Goal: Book appointment/travel/reservation

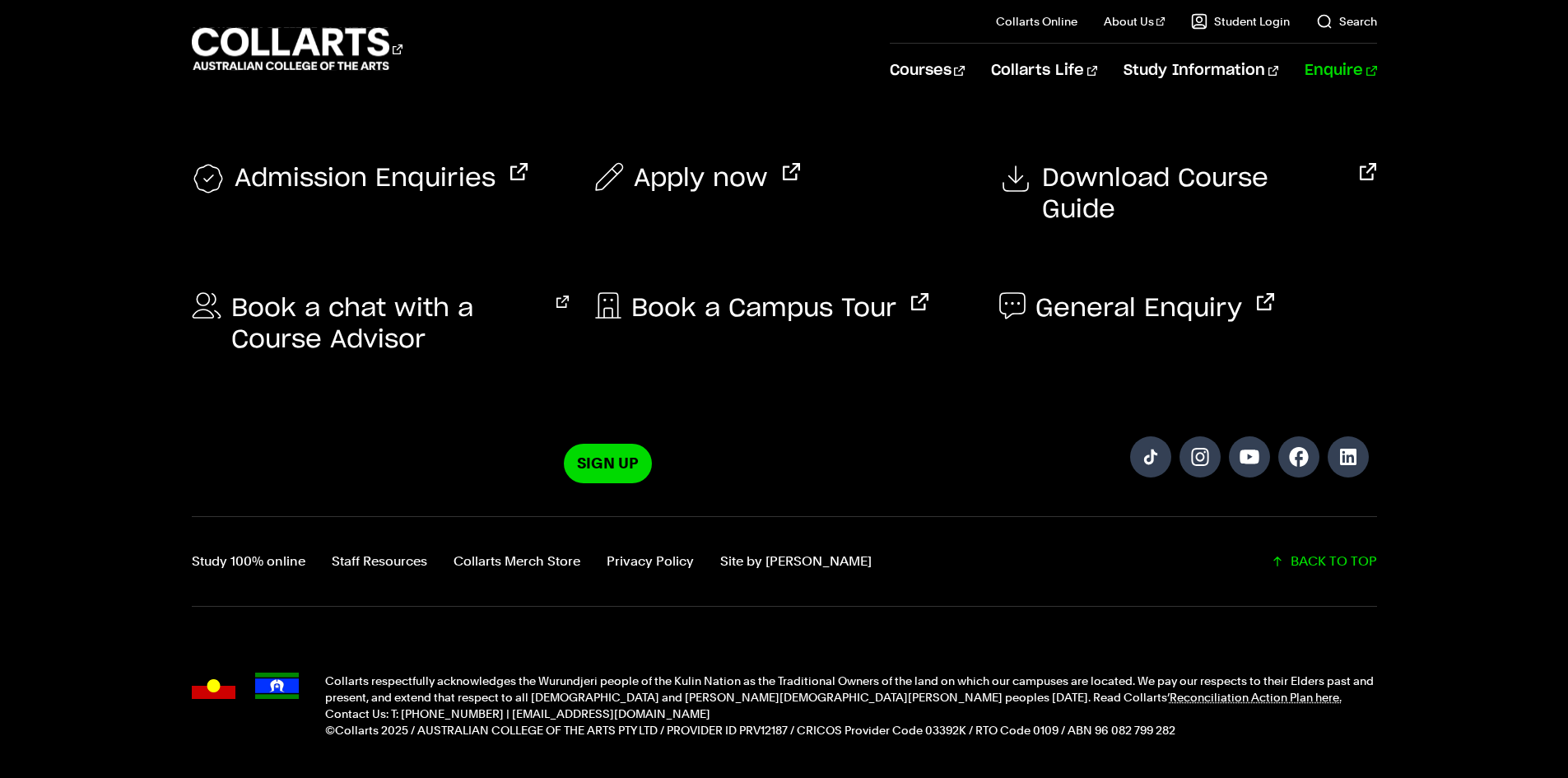
scroll to position [815, 0]
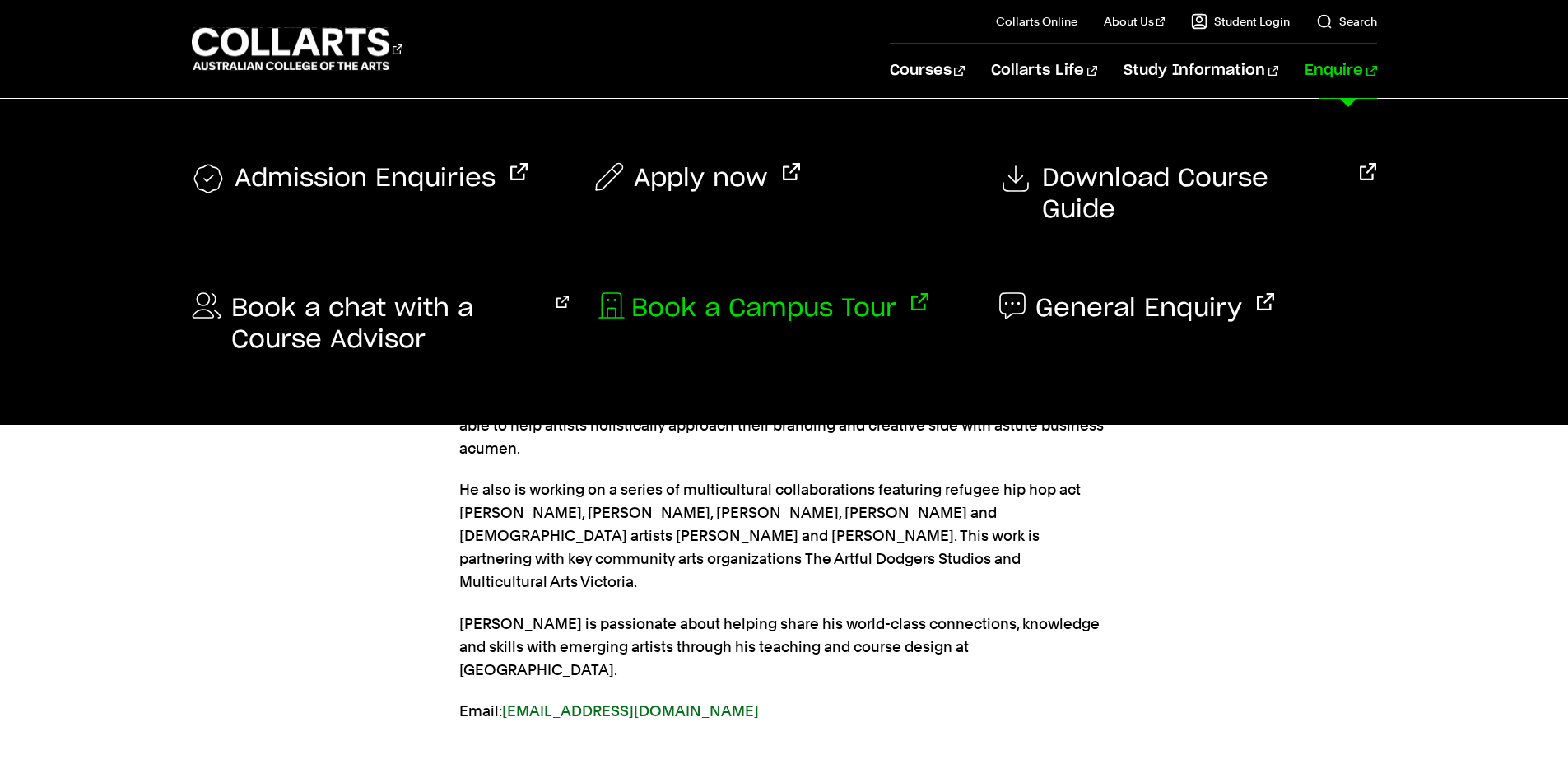
click at [706, 294] on span "Book a Campus Tour" at bounding box center [764, 309] width 266 height 32
